Goal: Task Accomplishment & Management: Use online tool/utility

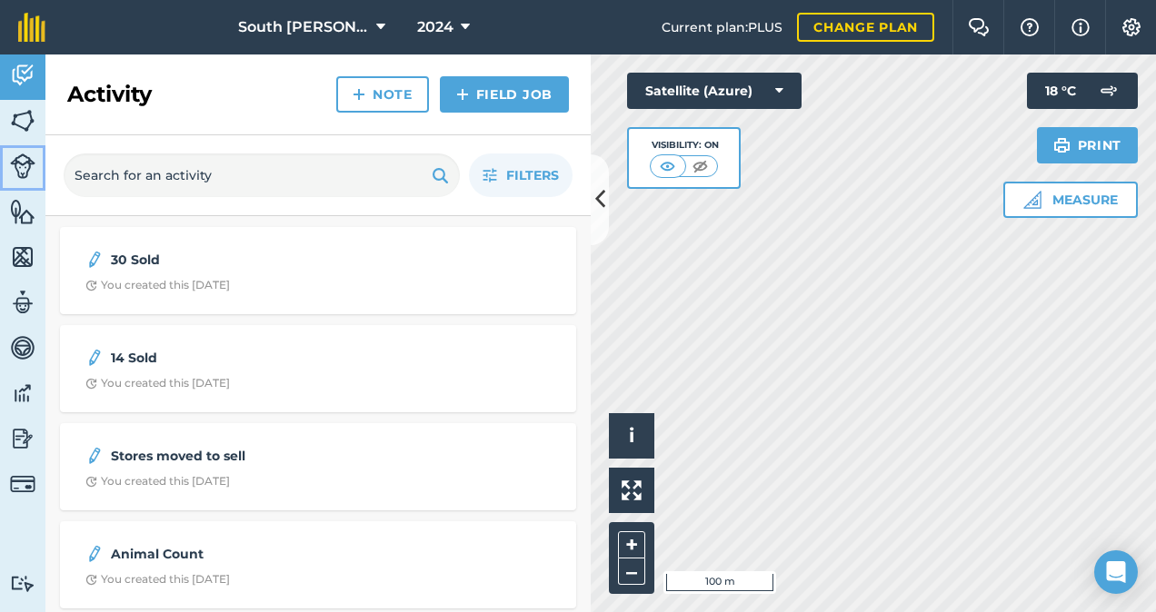
click at [20, 170] on img at bounding box center [22, 166] width 25 height 25
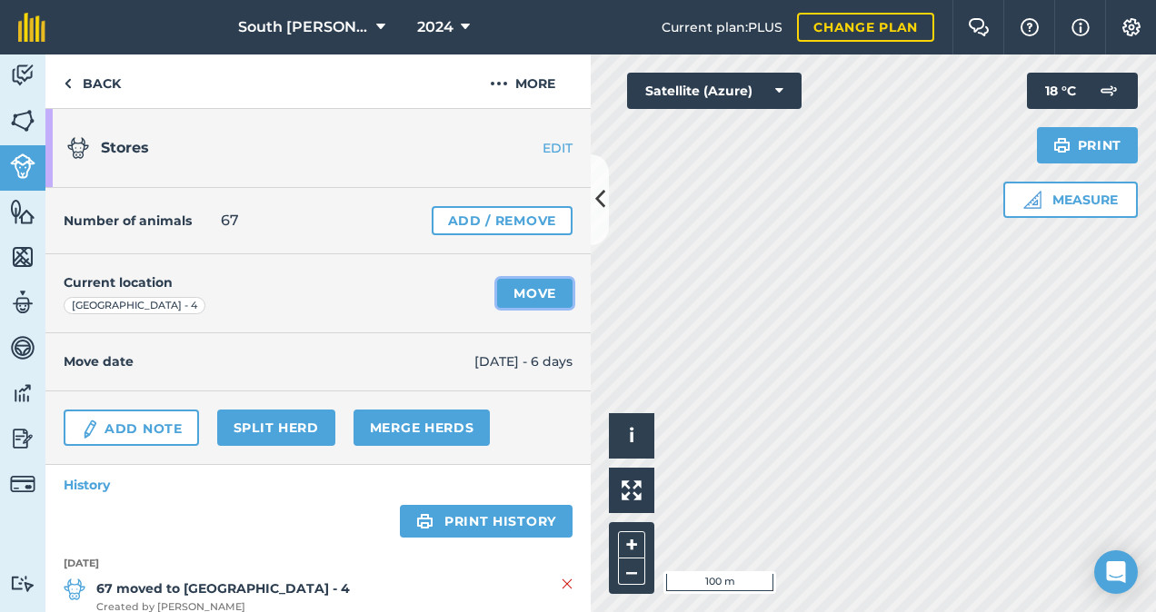
click at [504, 296] on link "Move" at bounding box center [534, 293] width 75 height 29
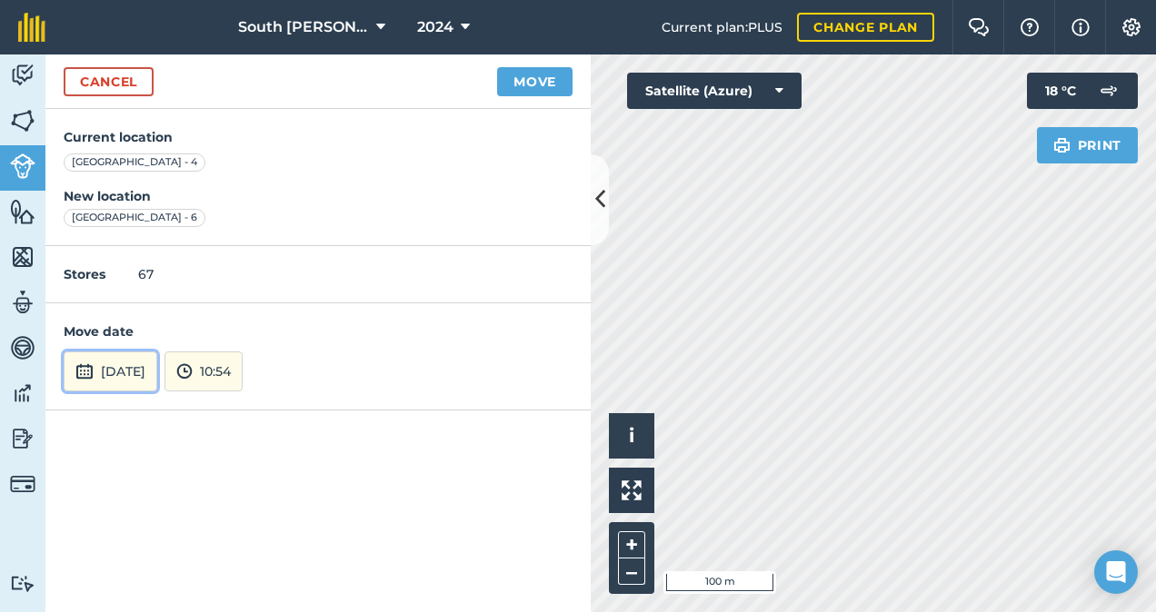
click at [104, 363] on button "[DATE]" at bounding box center [111, 372] width 94 height 40
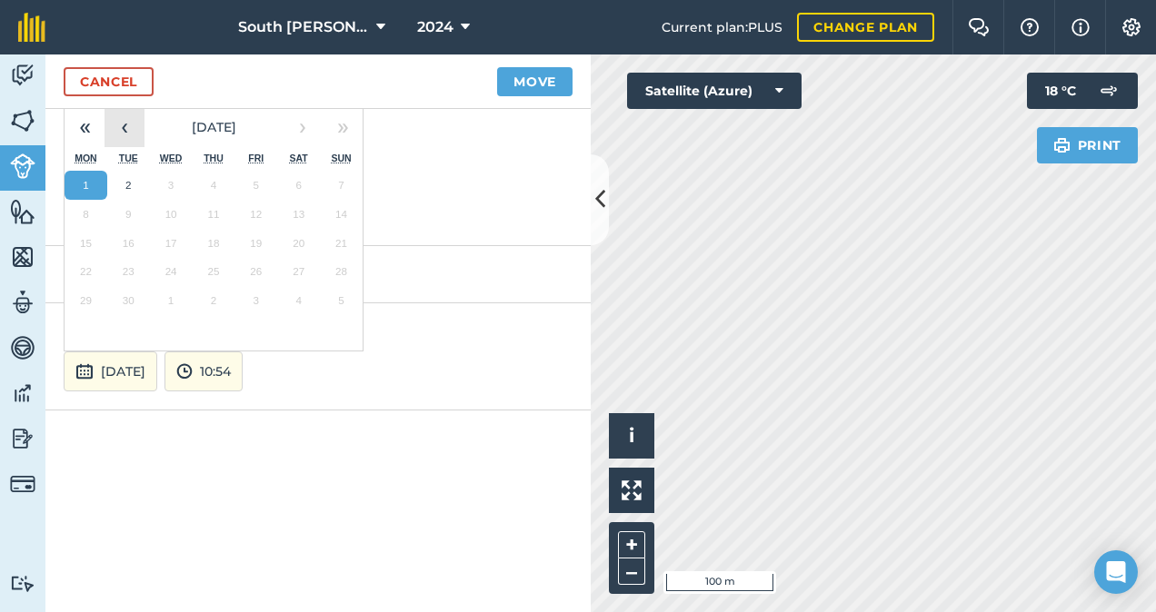
click at [122, 134] on button "‹" at bounding box center [124, 127] width 40 height 40
click at [259, 299] on abbr "29" at bounding box center [256, 300] width 12 height 12
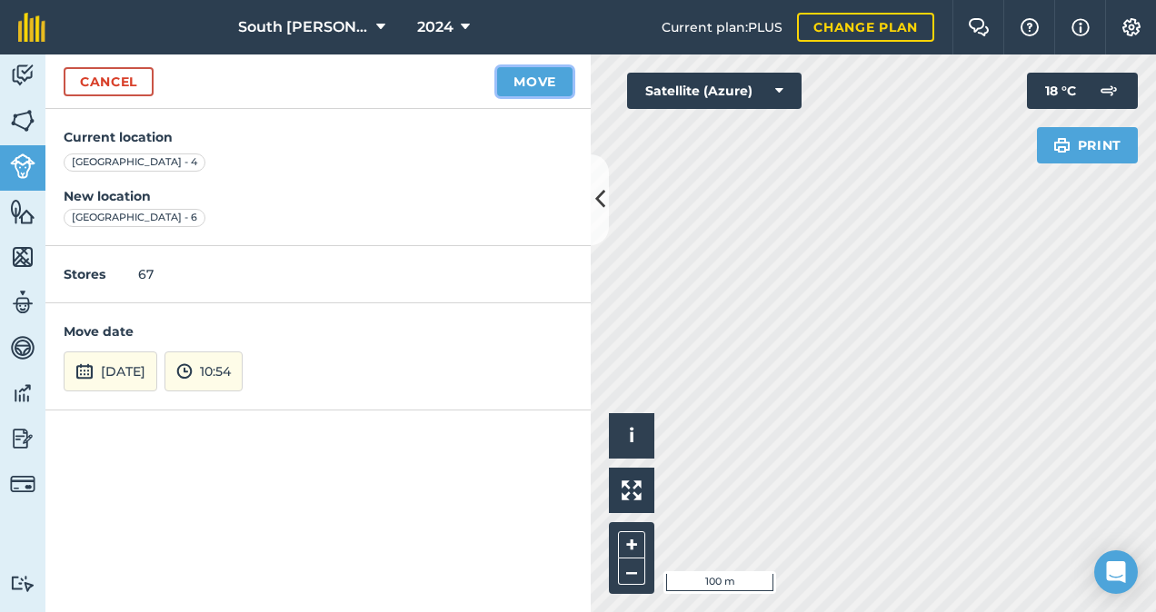
click at [527, 84] on button "Move" at bounding box center [534, 81] width 75 height 29
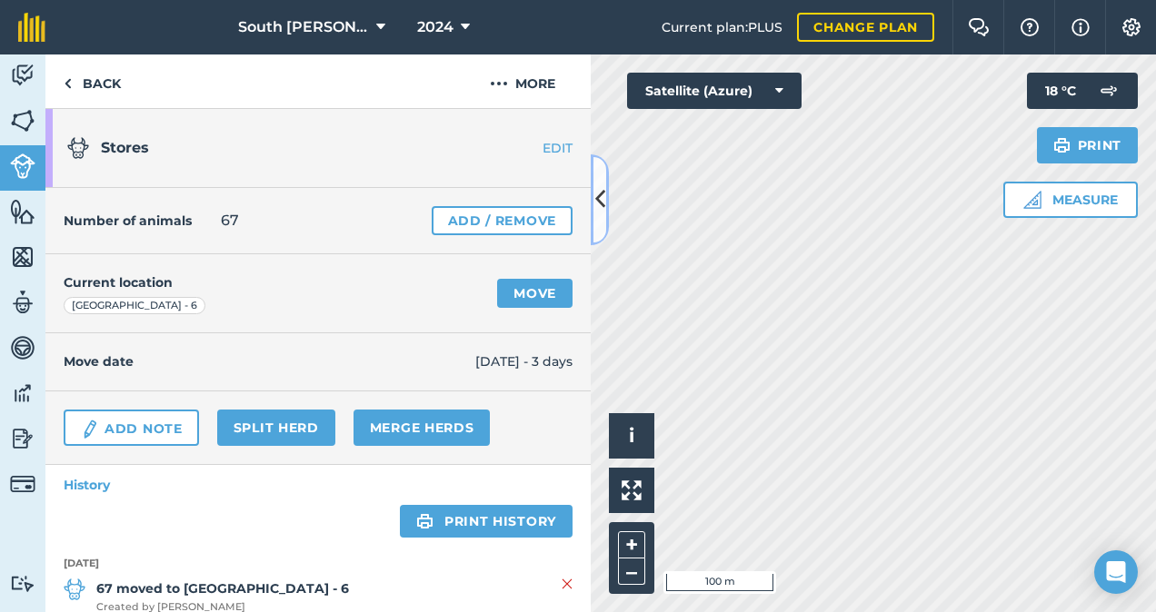
click at [592, 201] on button at bounding box center [600, 199] width 18 height 91
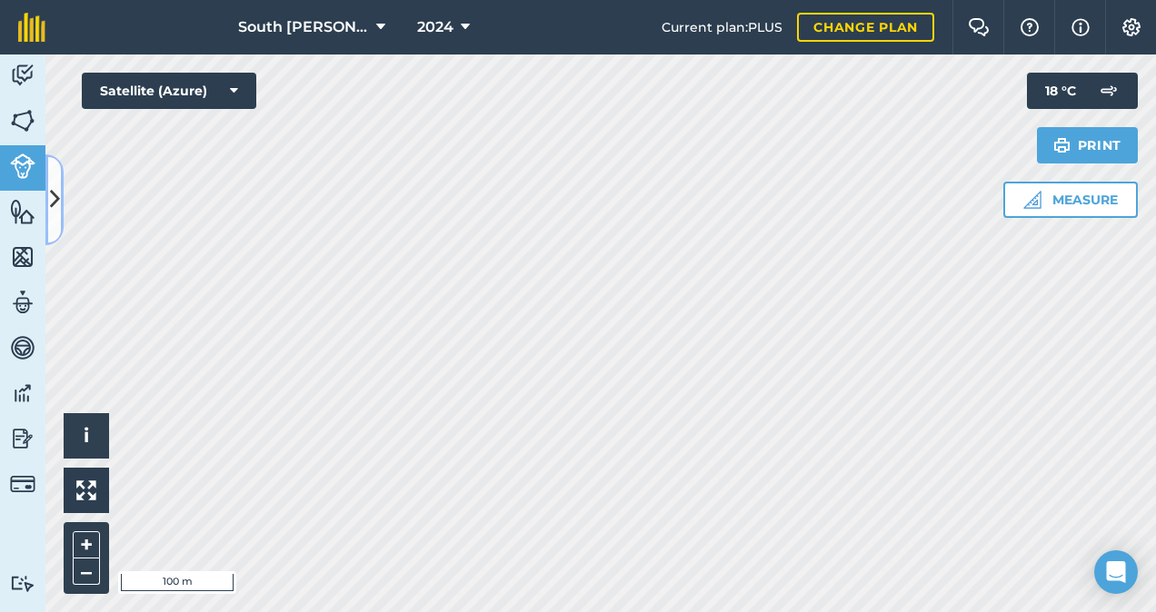
click at [50, 202] on icon at bounding box center [55, 200] width 10 height 32
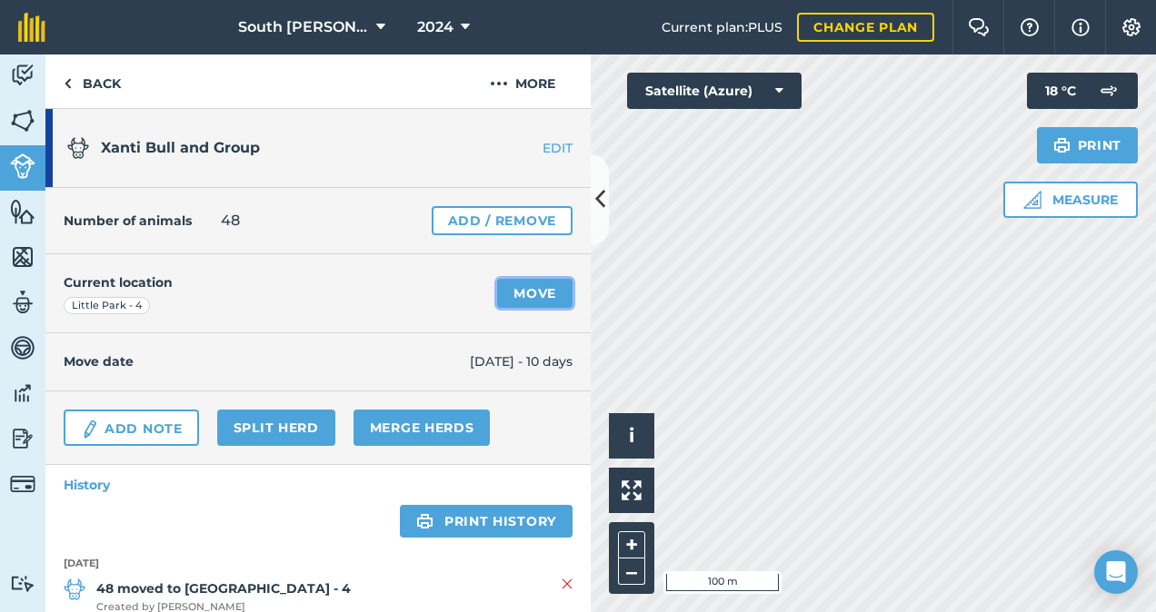
click at [509, 296] on link "Move" at bounding box center [534, 293] width 75 height 29
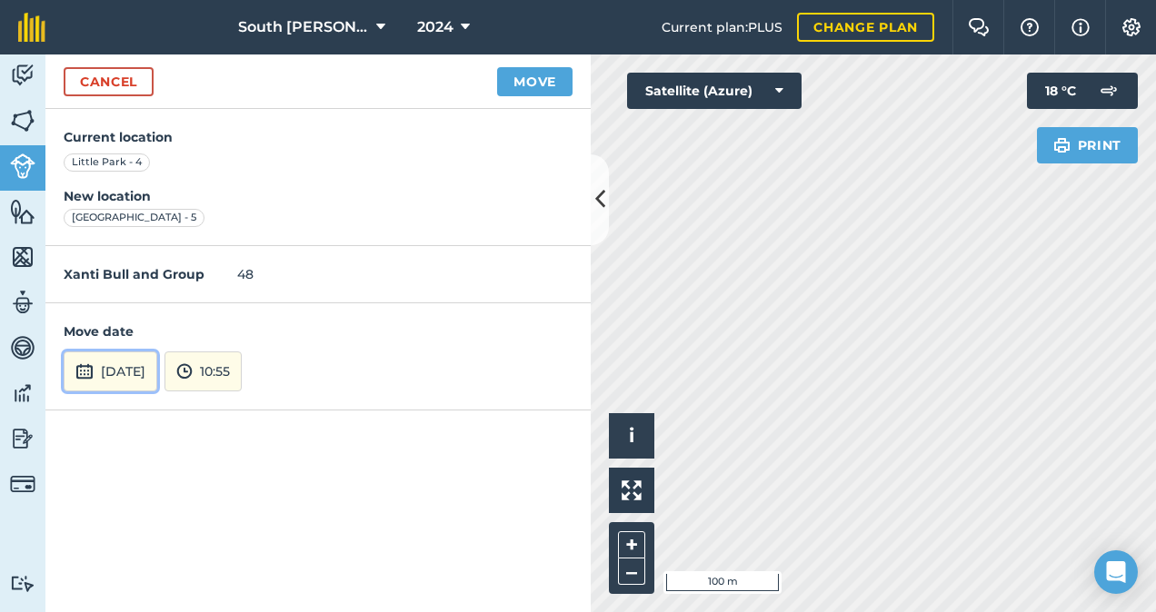
click at [156, 376] on button "[DATE]" at bounding box center [111, 372] width 94 height 40
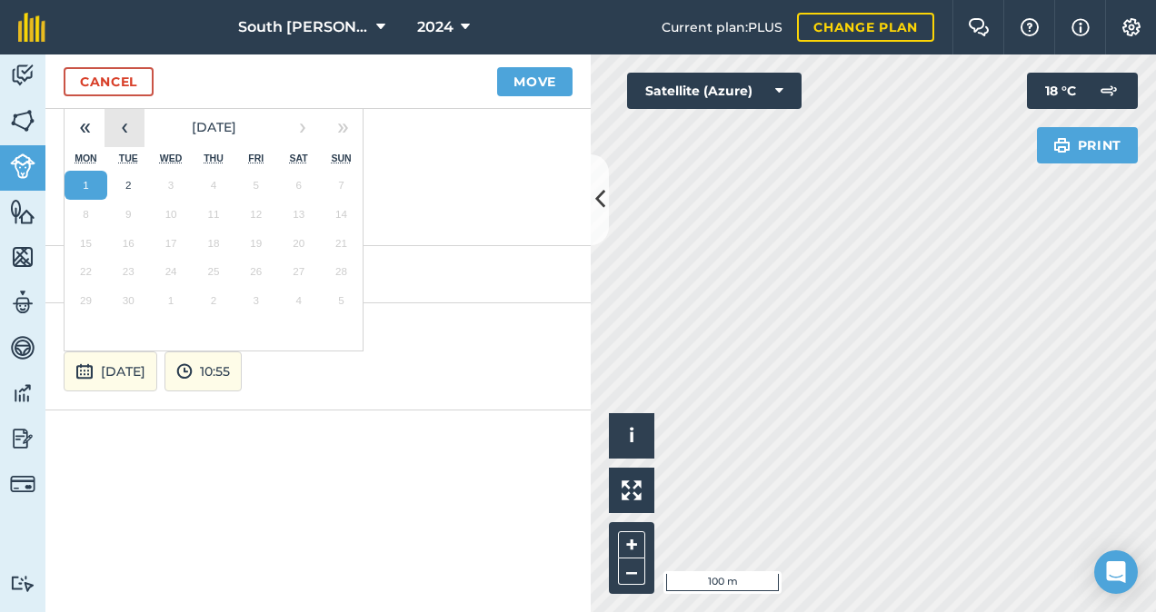
click at [122, 125] on button "‹" at bounding box center [124, 127] width 40 height 40
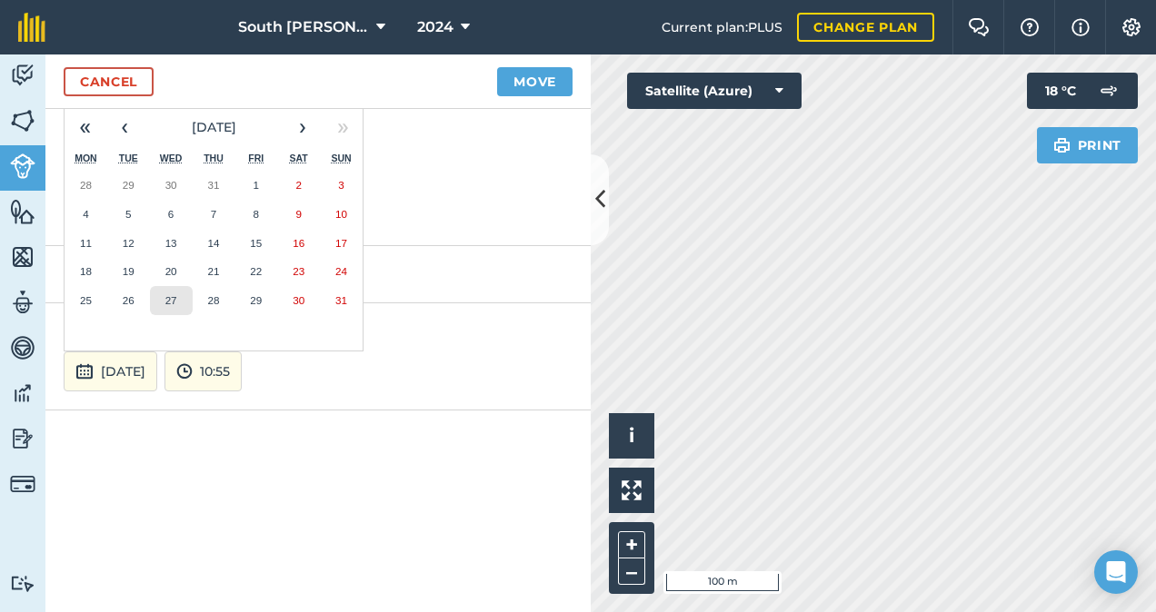
click at [172, 300] on abbr "27" at bounding box center [171, 300] width 12 height 12
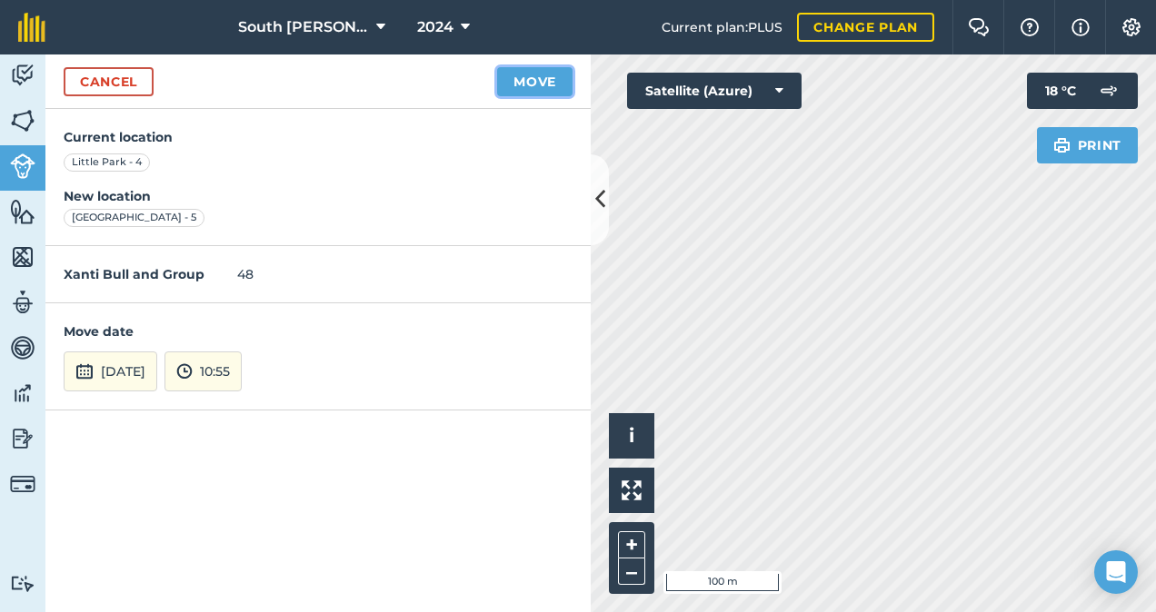
click at [526, 80] on button "Move" at bounding box center [534, 81] width 75 height 29
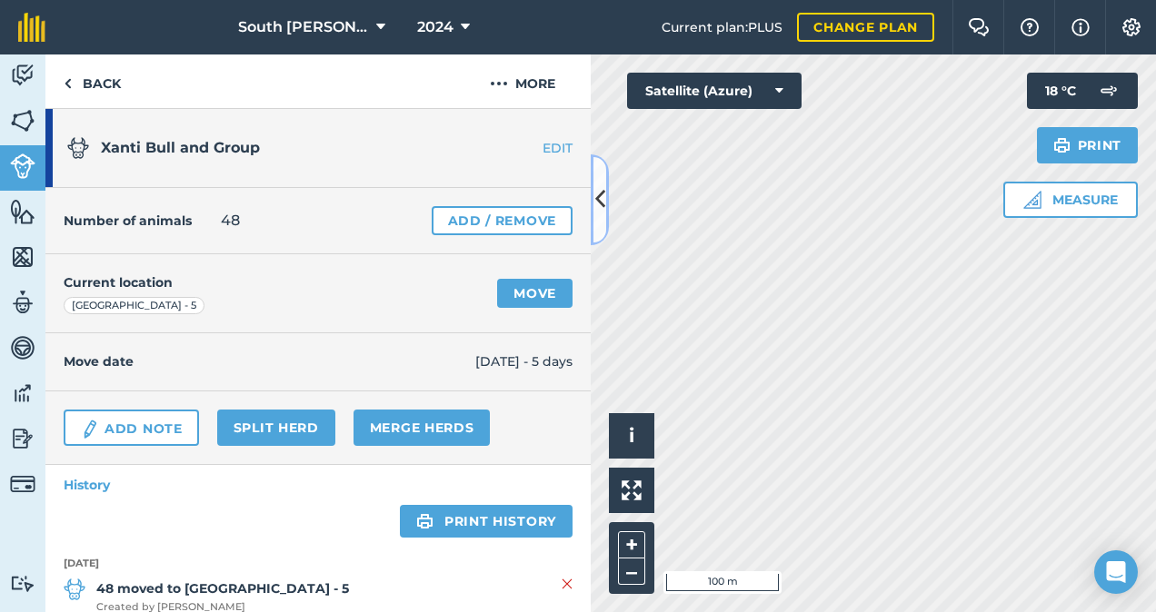
click at [600, 198] on icon at bounding box center [600, 200] width 10 height 32
